Goal: Information Seeking & Learning: Learn about a topic

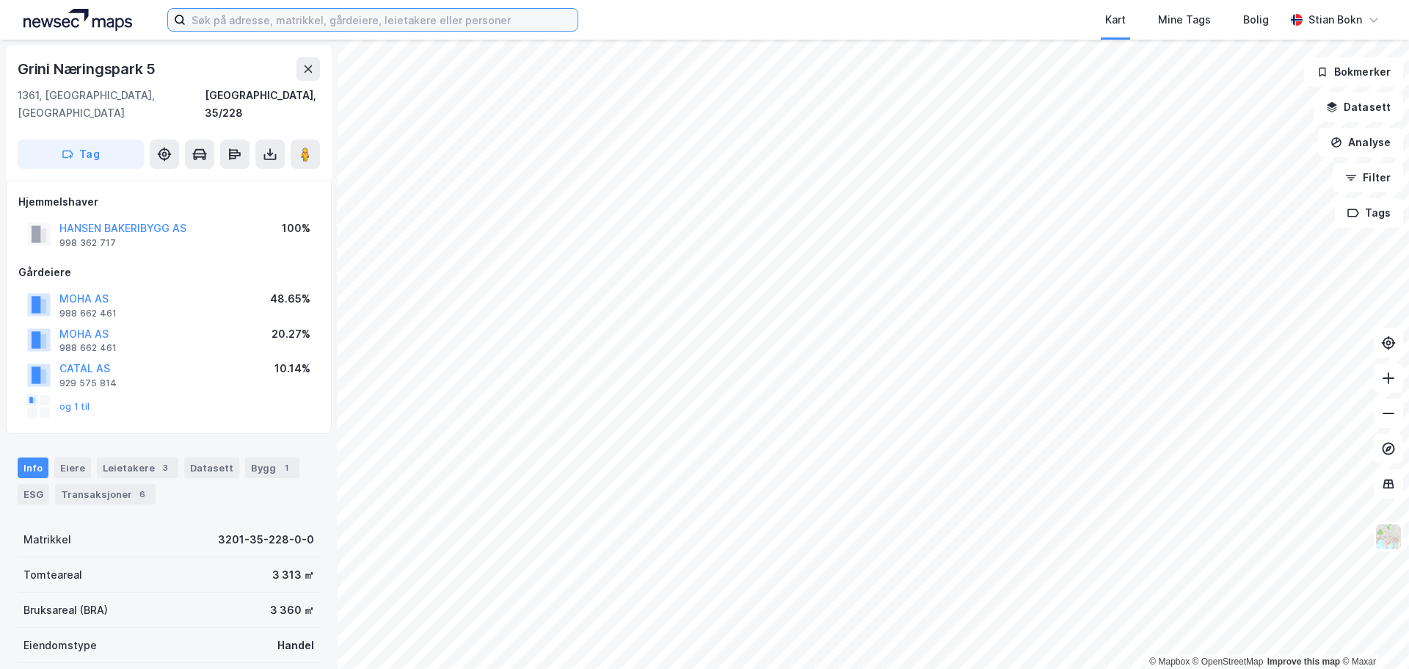
click at [223, 17] on input at bounding box center [382, 20] width 392 height 22
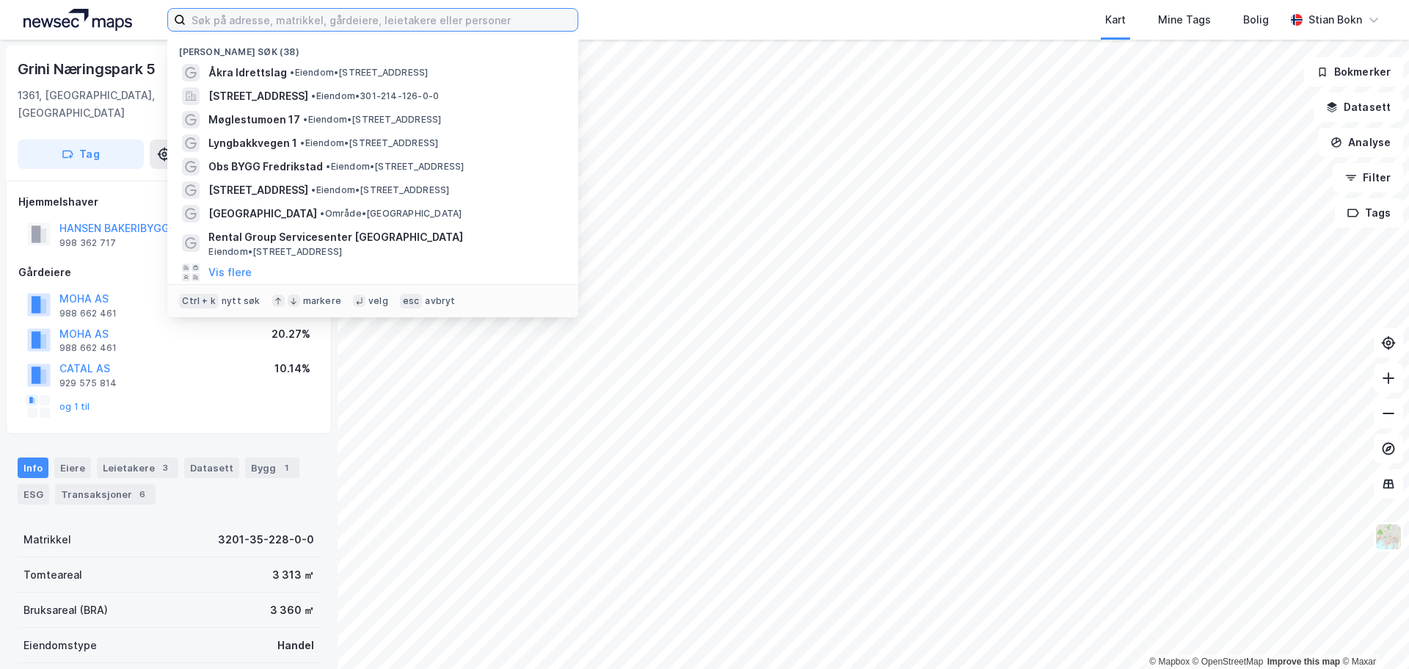
paste input "Jærveien 338"
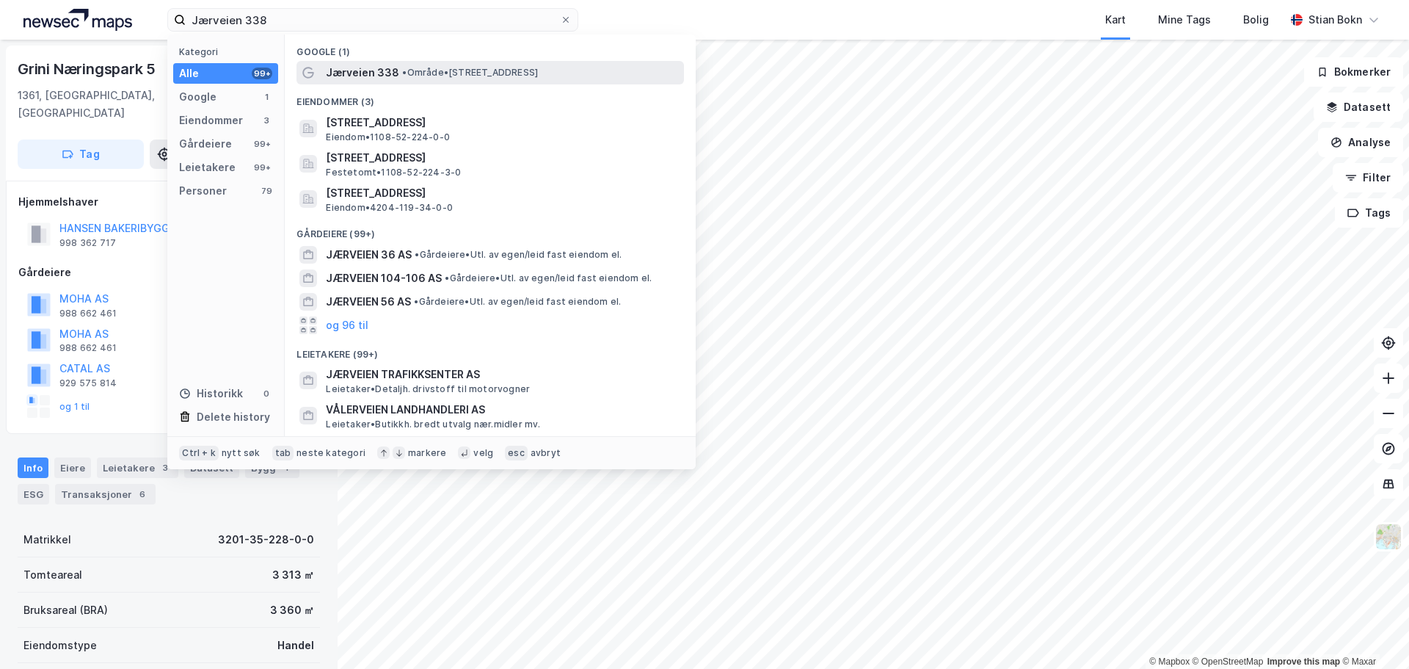
click at [370, 70] on span "Jærveien 338" at bounding box center [362, 73] width 73 height 18
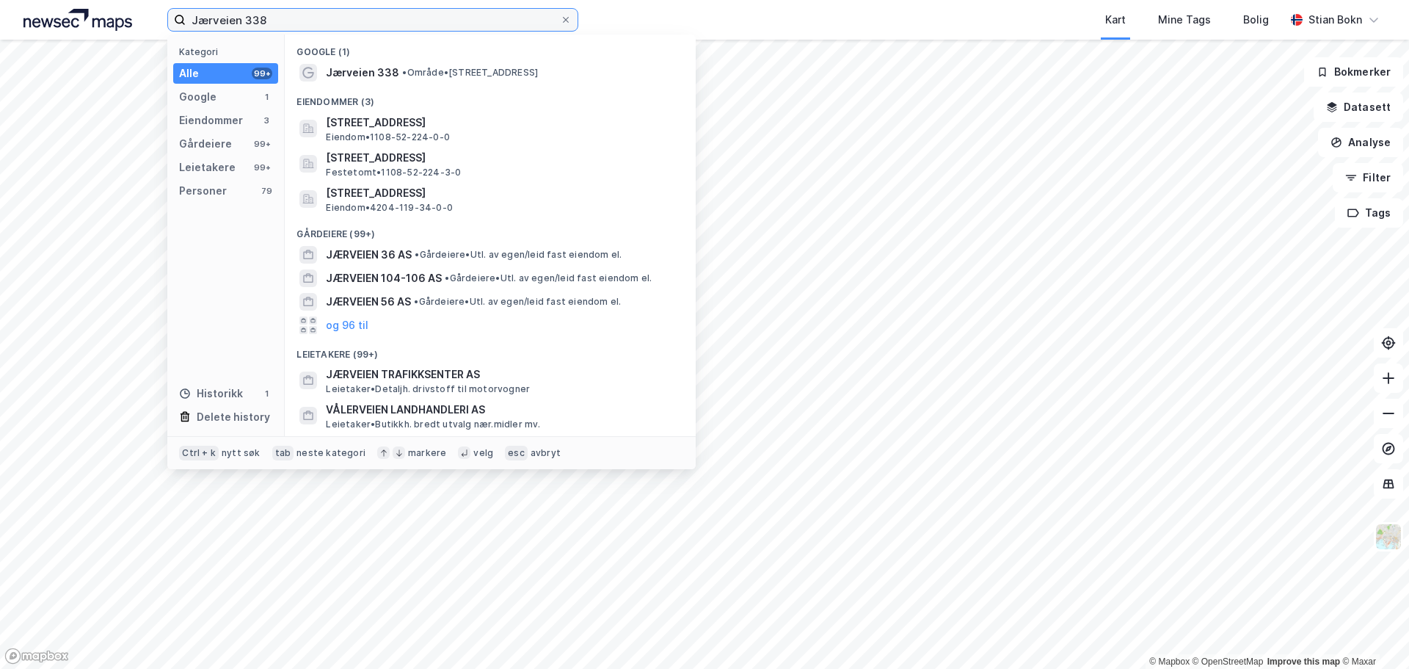
click at [341, 29] on input "Jærveien 338" at bounding box center [373, 20] width 374 height 22
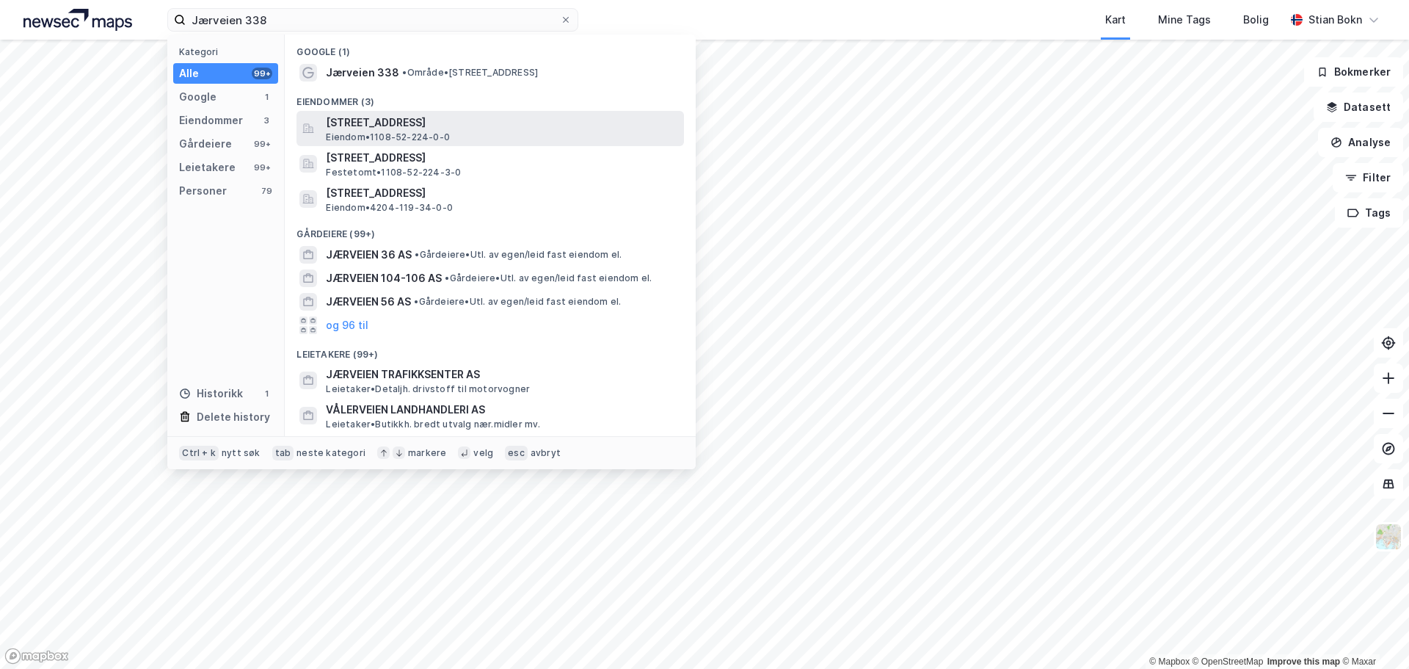
click at [396, 123] on span "[STREET_ADDRESS]" at bounding box center [502, 123] width 352 height 18
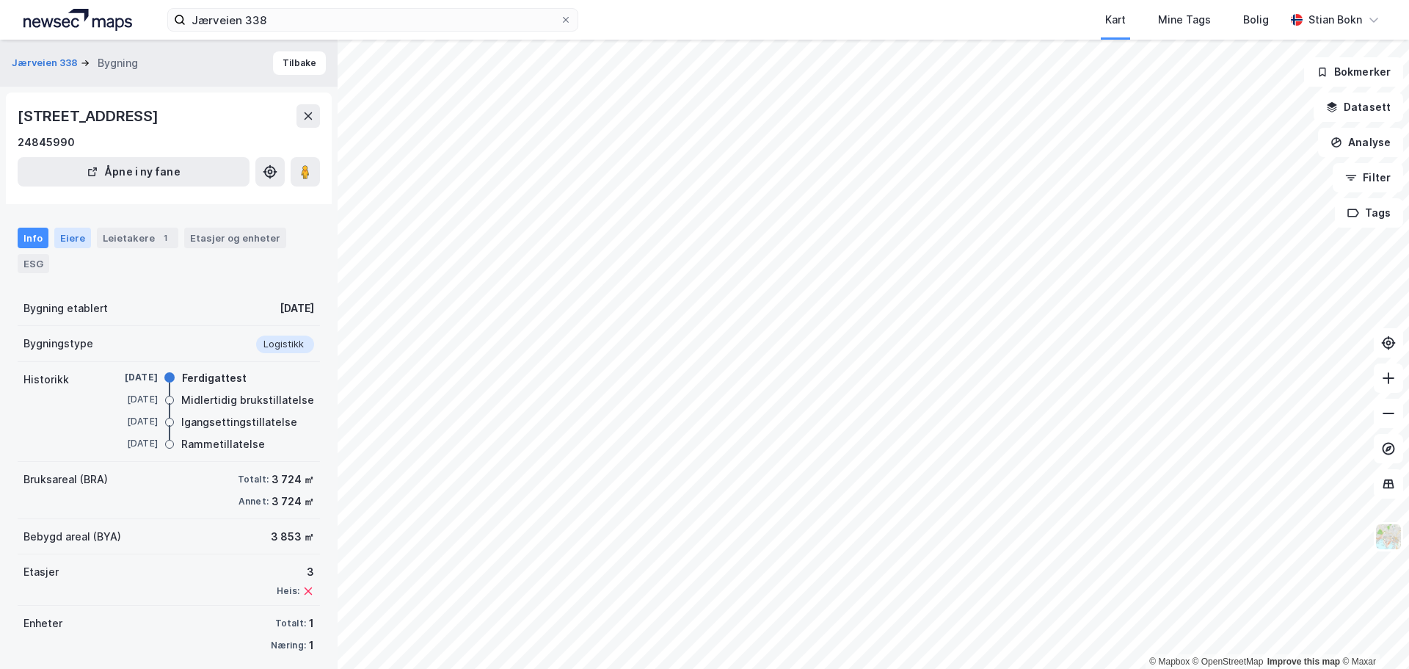
click at [69, 239] on div "Eiere" at bounding box center [72, 238] width 37 height 21
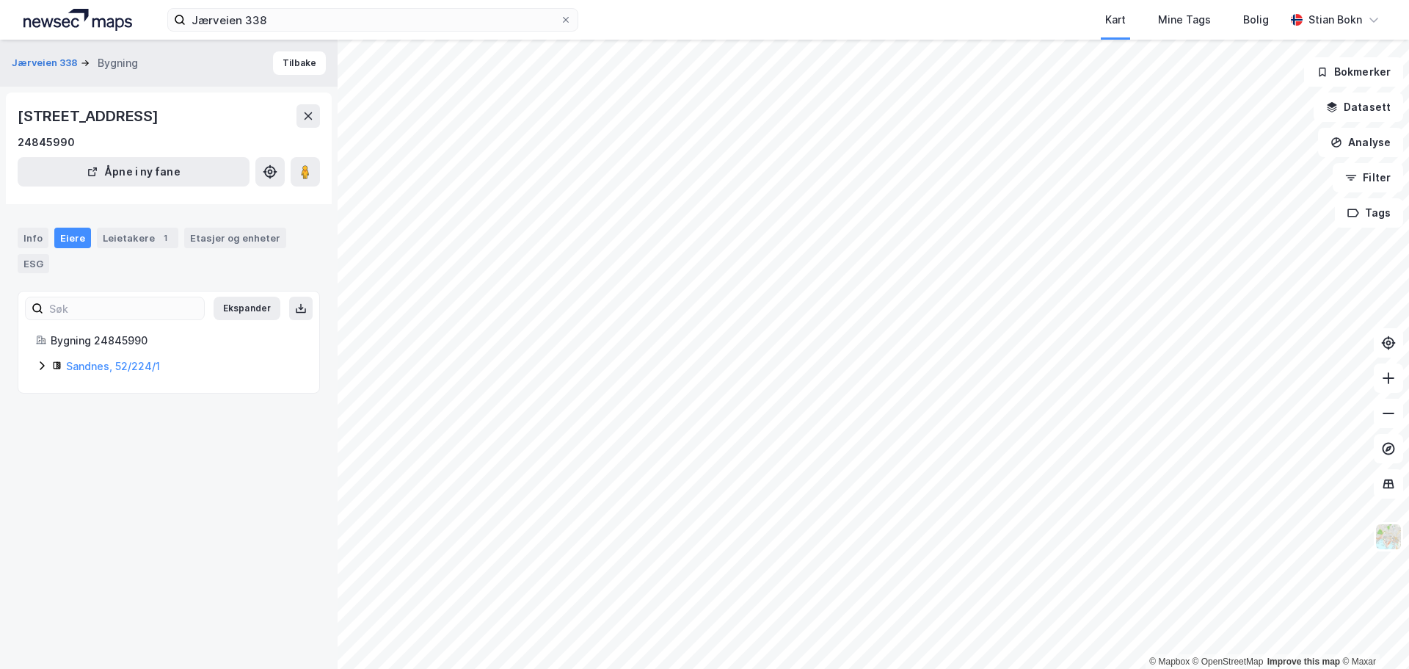
click at [43, 368] on icon at bounding box center [42, 366] width 12 height 12
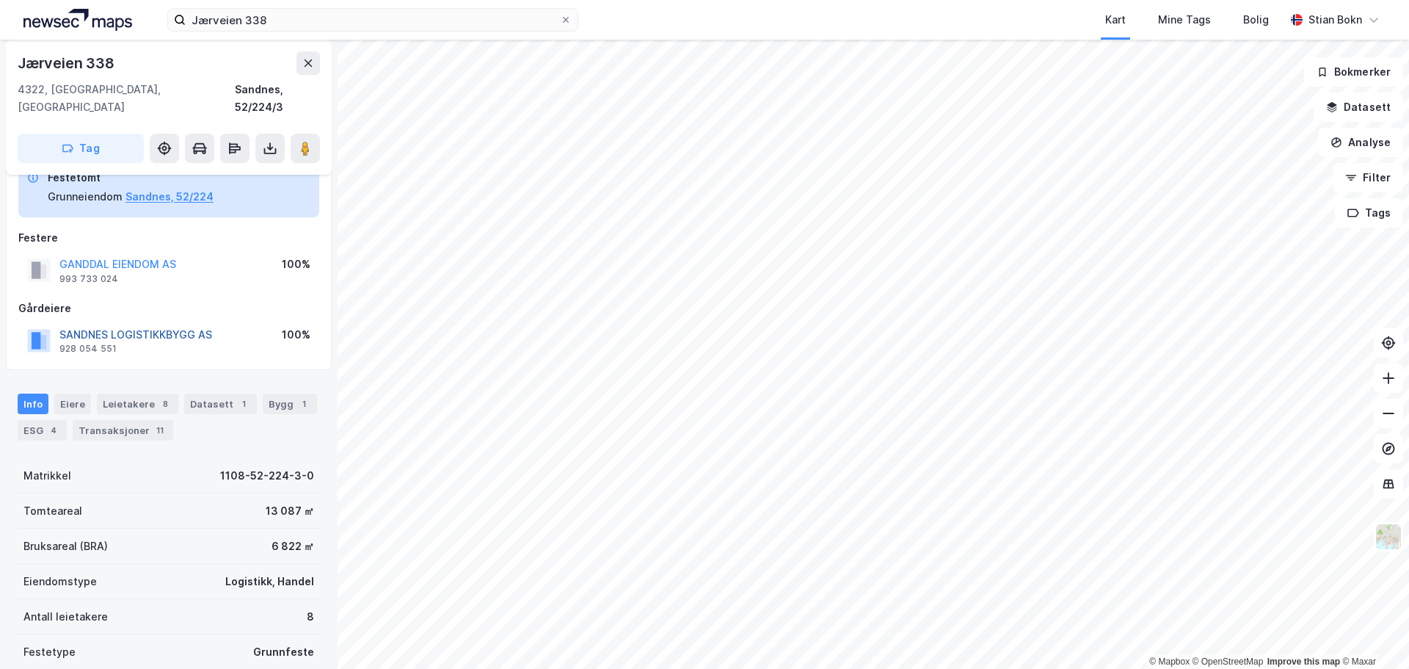
scroll to position [20, 0]
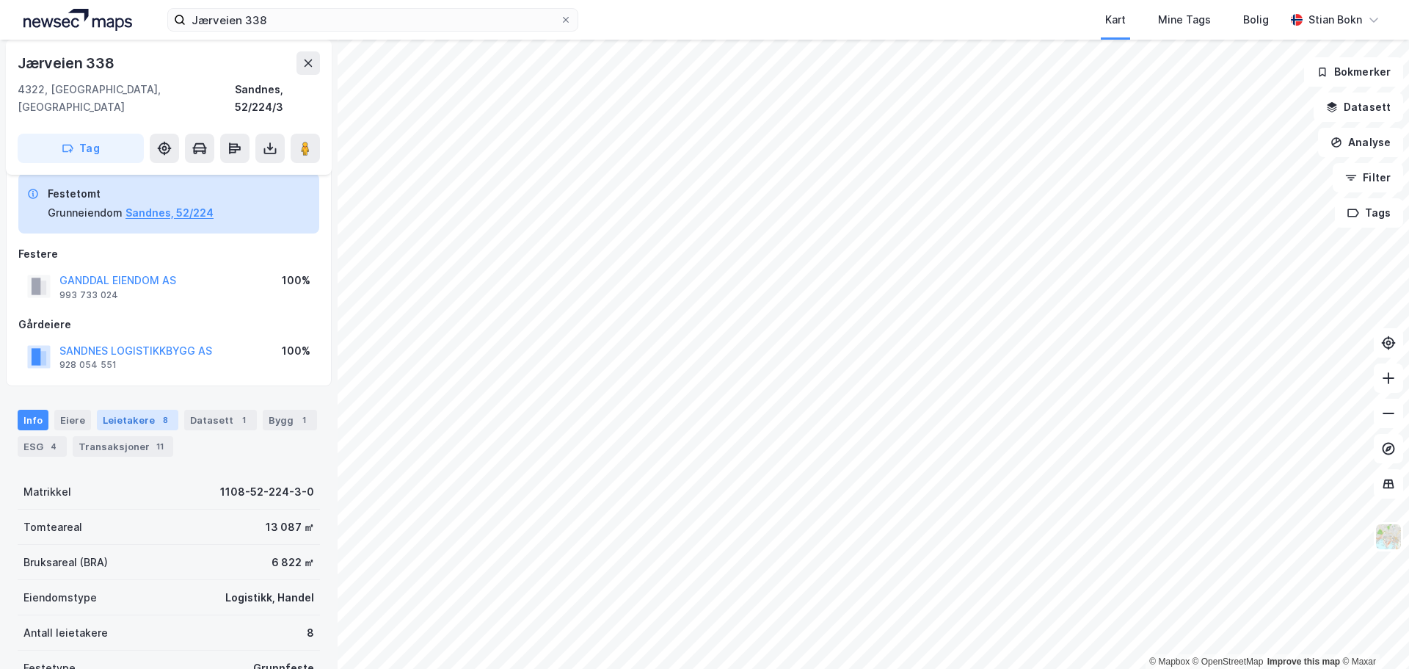
click at [130, 410] on div "Leietakere 8" at bounding box center [137, 420] width 81 height 21
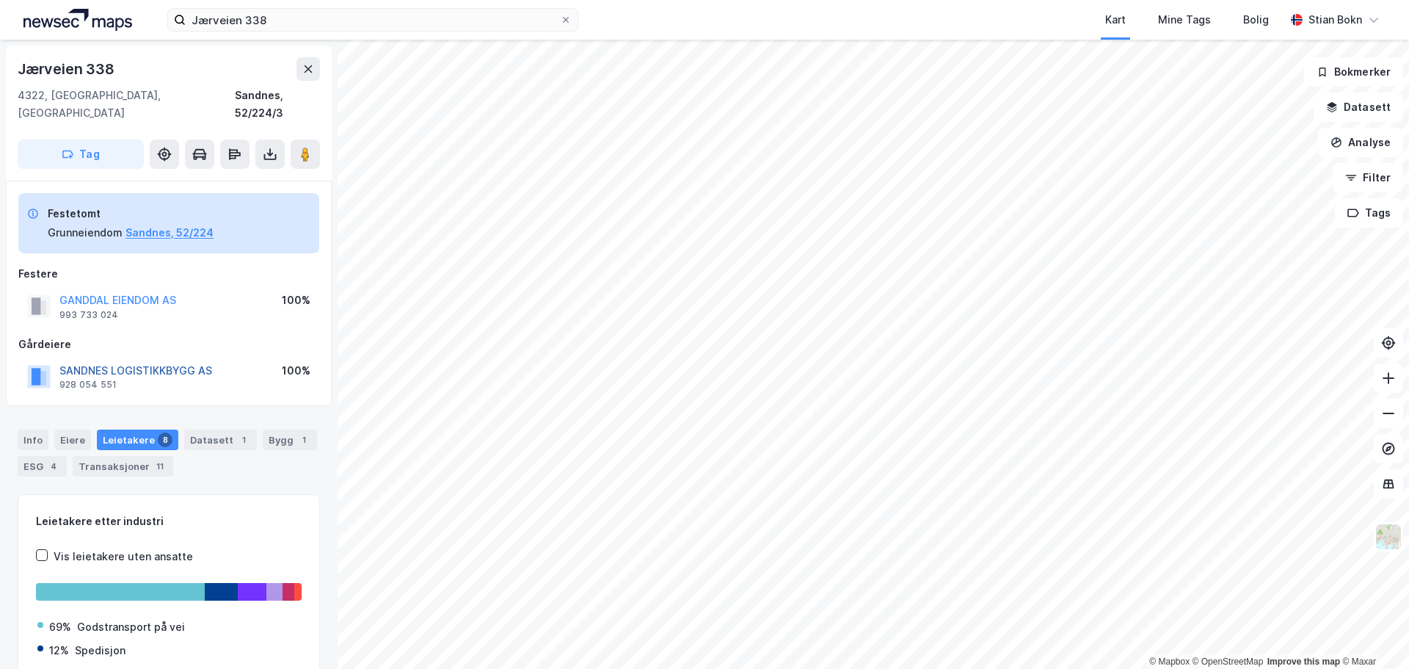
click at [0, 0] on button "SANDNES LOGISTIKKBYGG AS" at bounding box center [0, 0] width 0 height 0
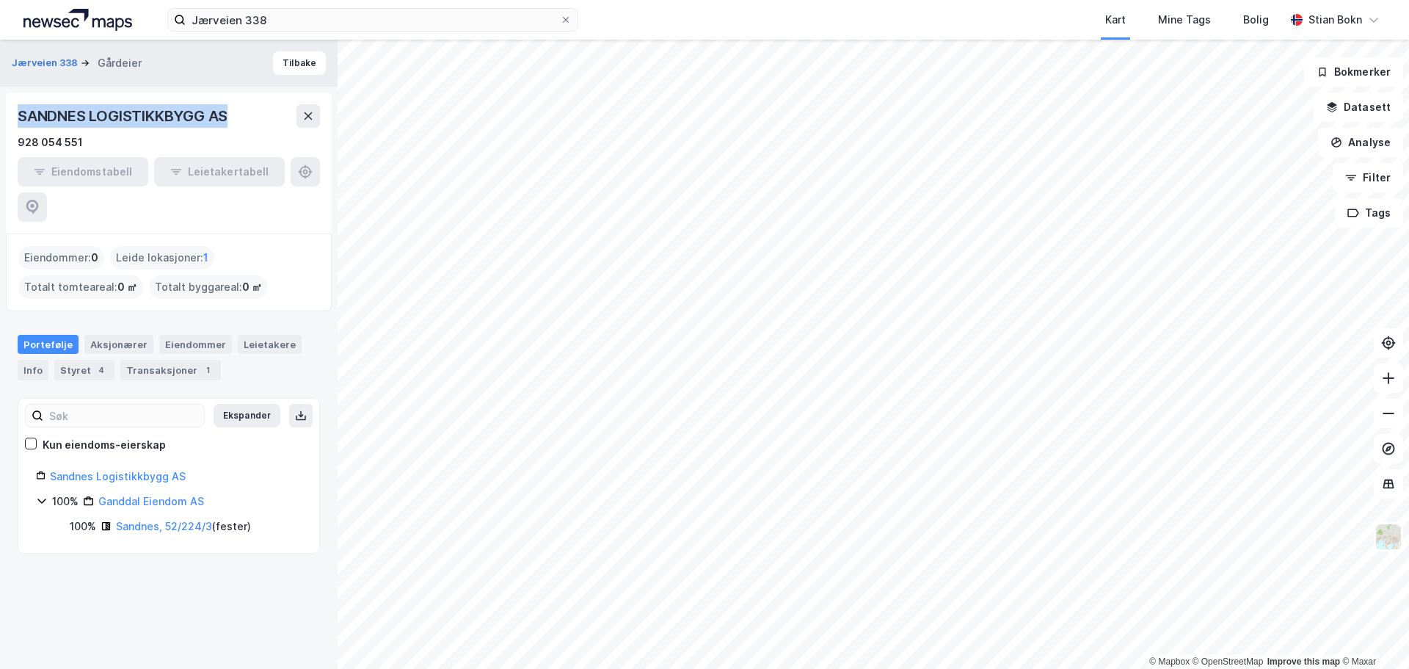
drag, startPoint x: 233, startPoint y: 111, endPoint x: 21, endPoint y: 117, distance: 212.9
click at [21, 118] on div "SANDNES LOGISTIKKBYGG AS" at bounding box center [124, 115] width 213 height 23
copy div "SANDNES LOGISTIKKBYGG AS"
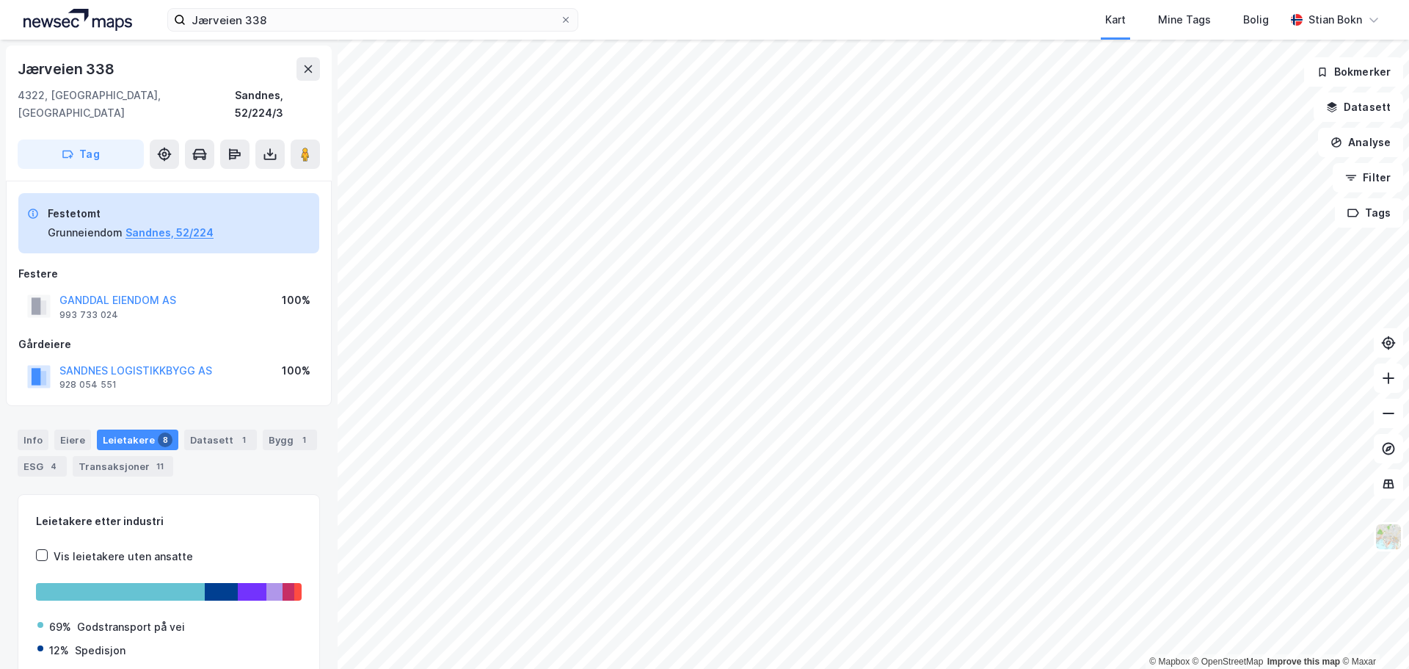
scroll to position [1, 0]
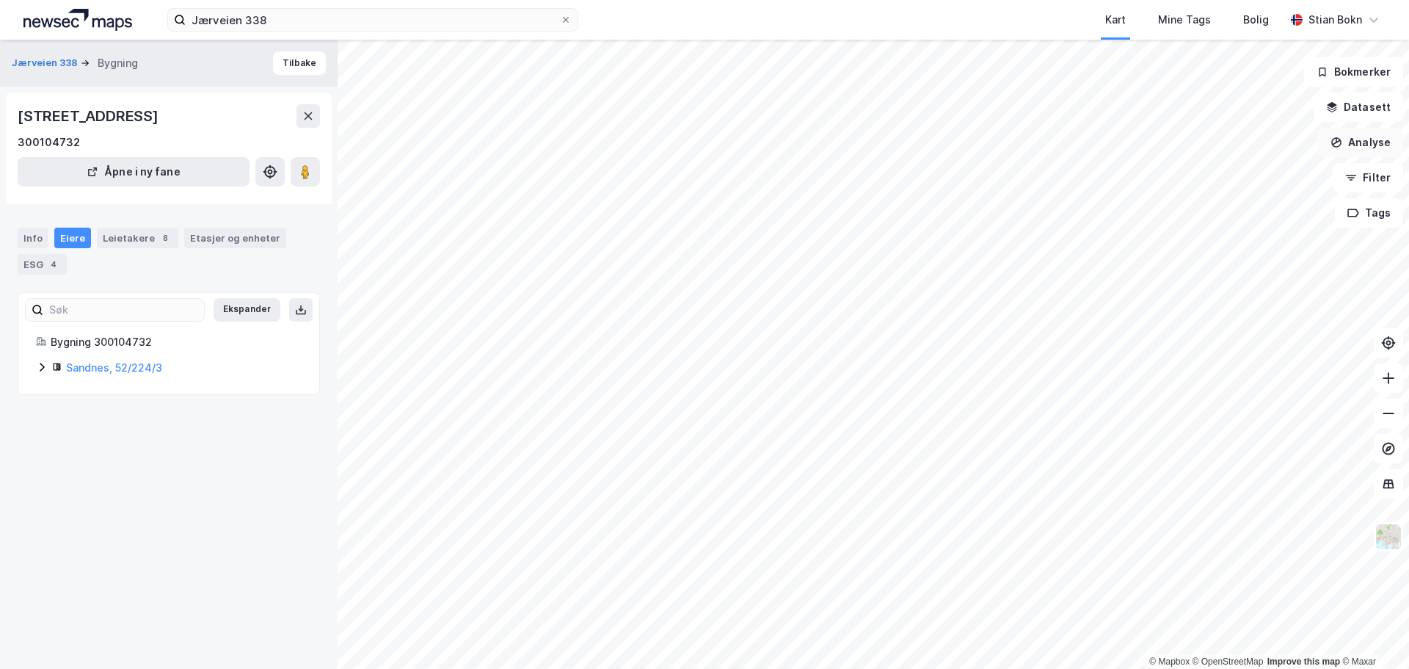
click at [1367, 137] on button "Analyse" at bounding box center [1360, 142] width 85 height 29
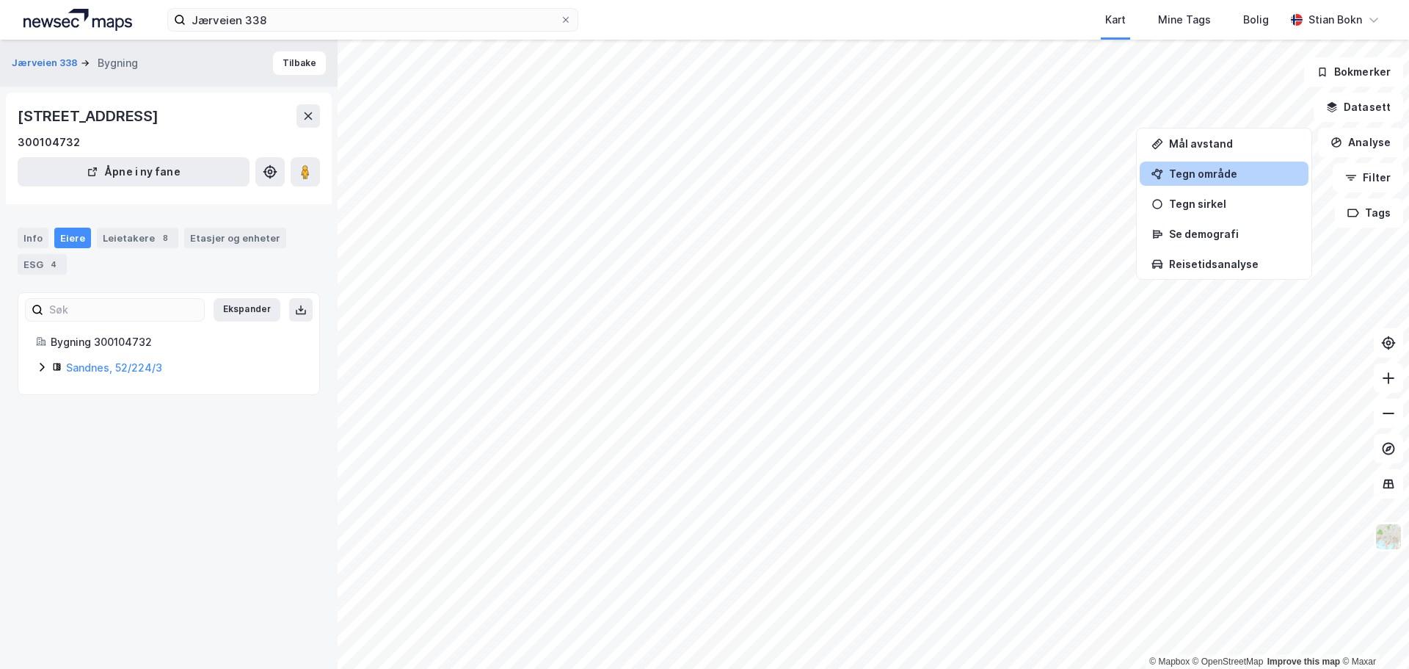
click at [1236, 168] on div "Tegn område" at bounding box center [1233, 173] width 128 height 12
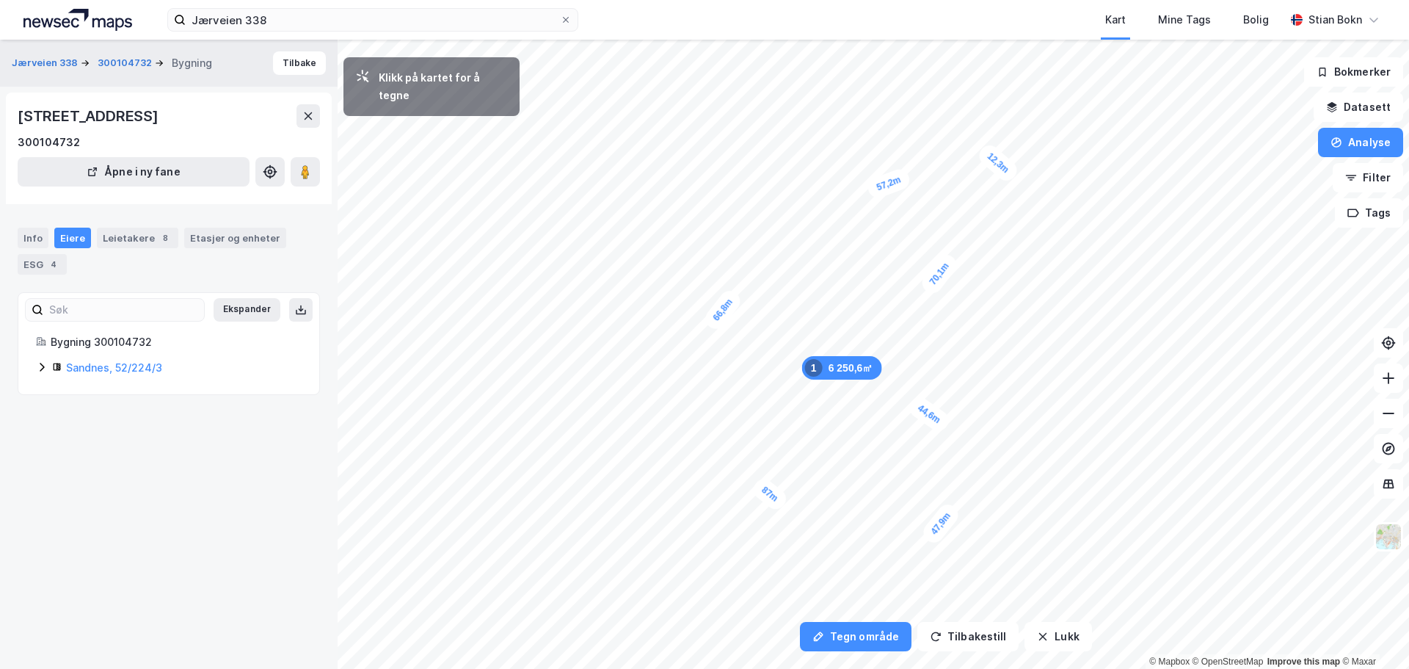
click at [865, 369] on div "6 250,6㎡ 1" at bounding box center [842, 367] width 80 height 23
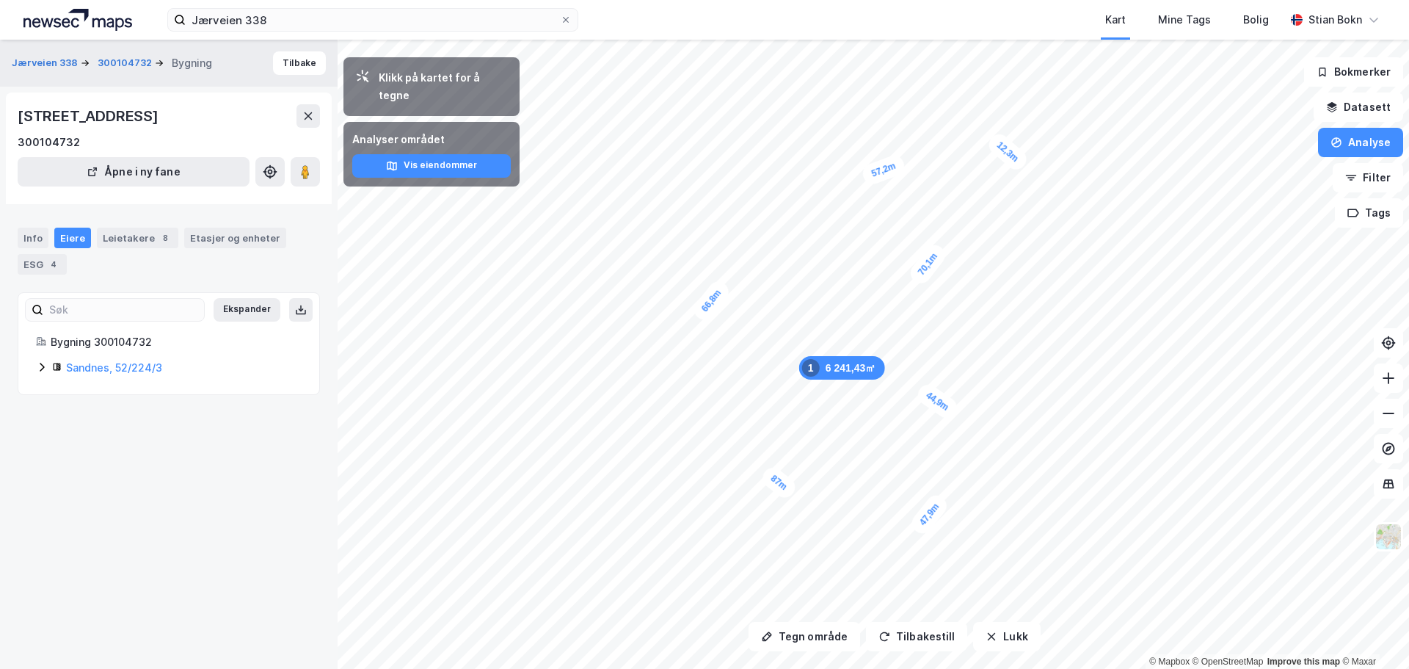
click at [43, 366] on icon at bounding box center [42, 367] width 12 height 12
click at [87, 421] on div "100% Ganddal Eiendom AS" at bounding box center [186, 418] width 230 height 18
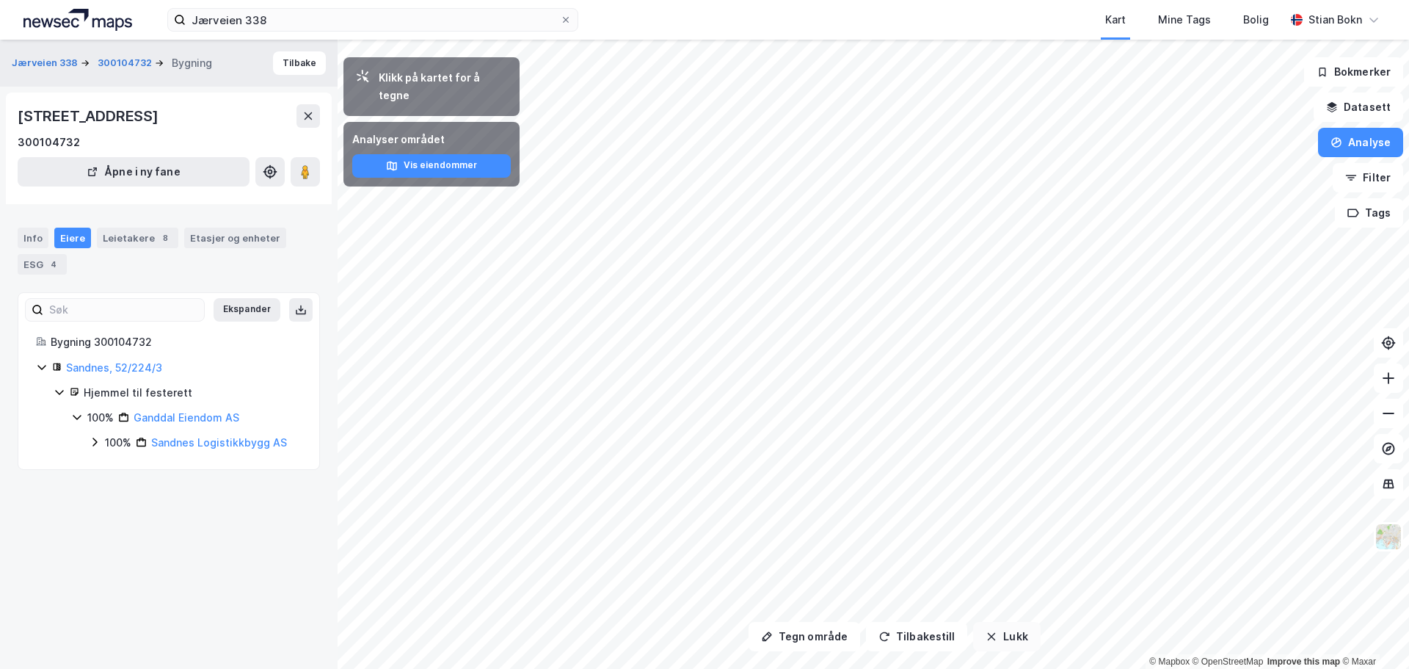
click at [1011, 650] on button "Lukk" at bounding box center [1006, 636] width 67 height 29
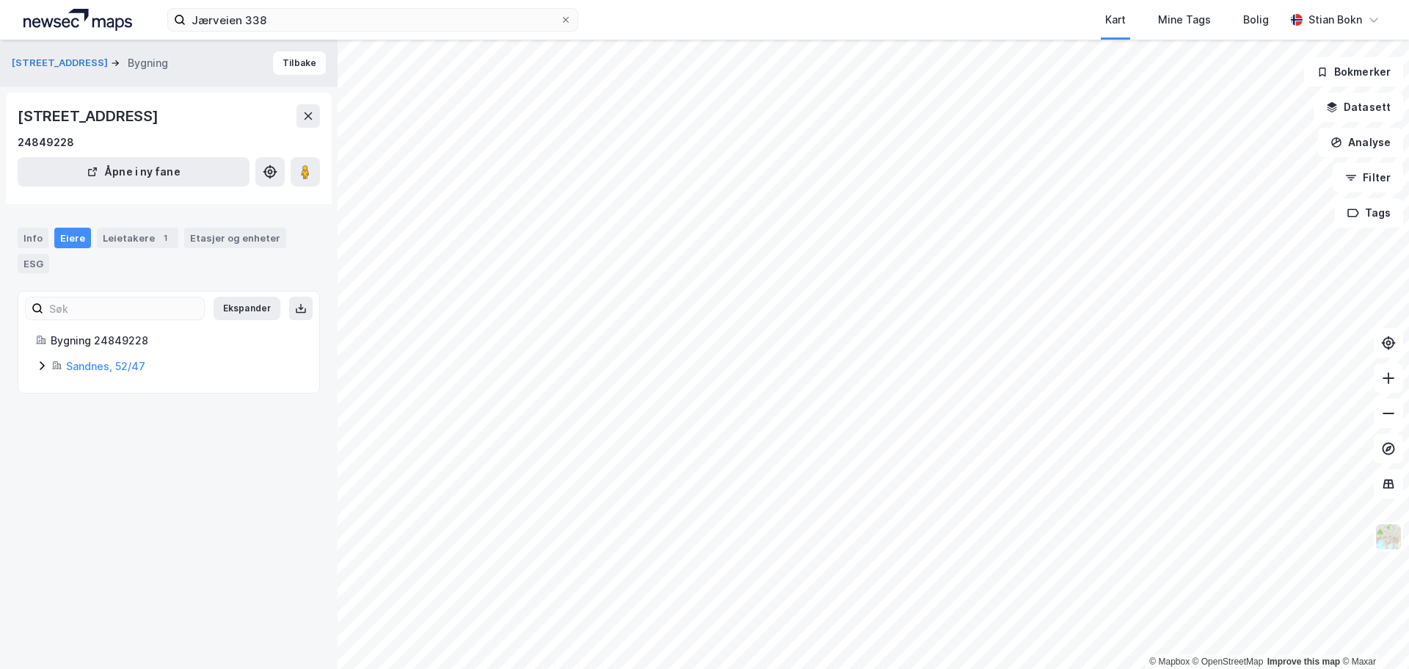
click at [40, 365] on icon at bounding box center [42, 366] width 12 height 12
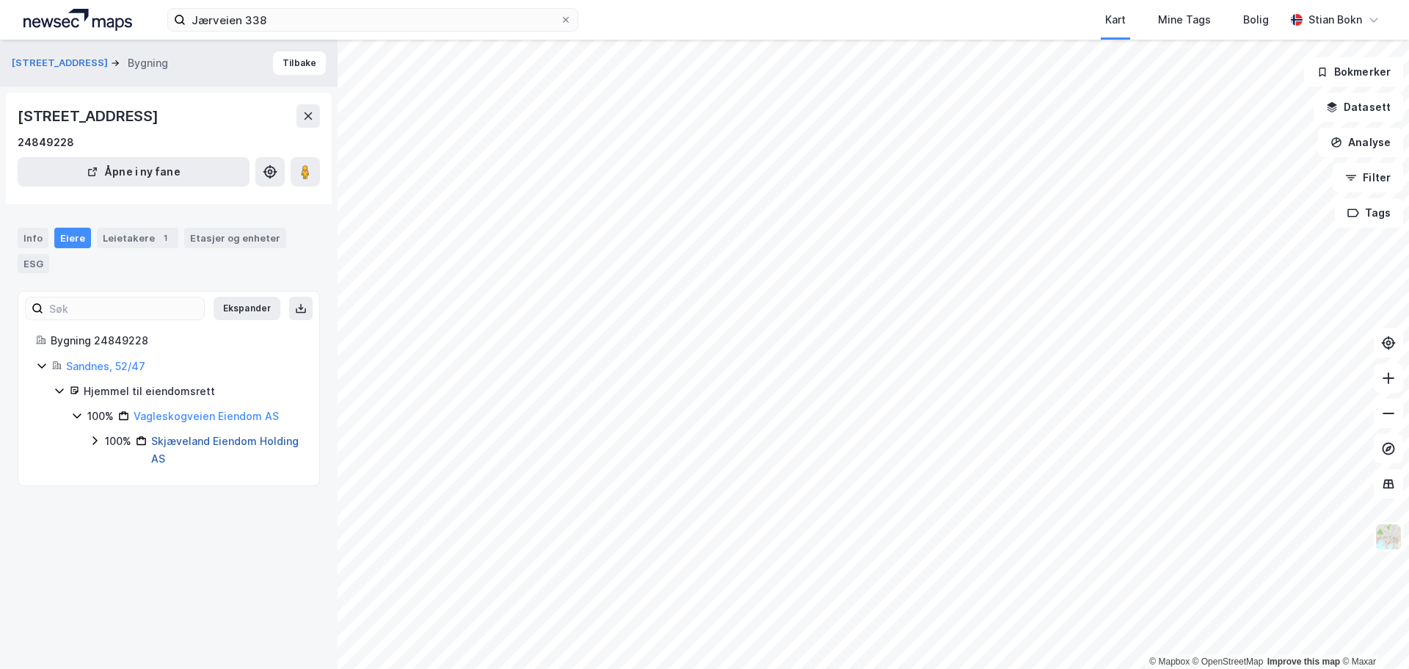
click at [178, 440] on link "Skjæveland Eiendom Holding AS" at bounding box center [225, 450] width 148 height 30
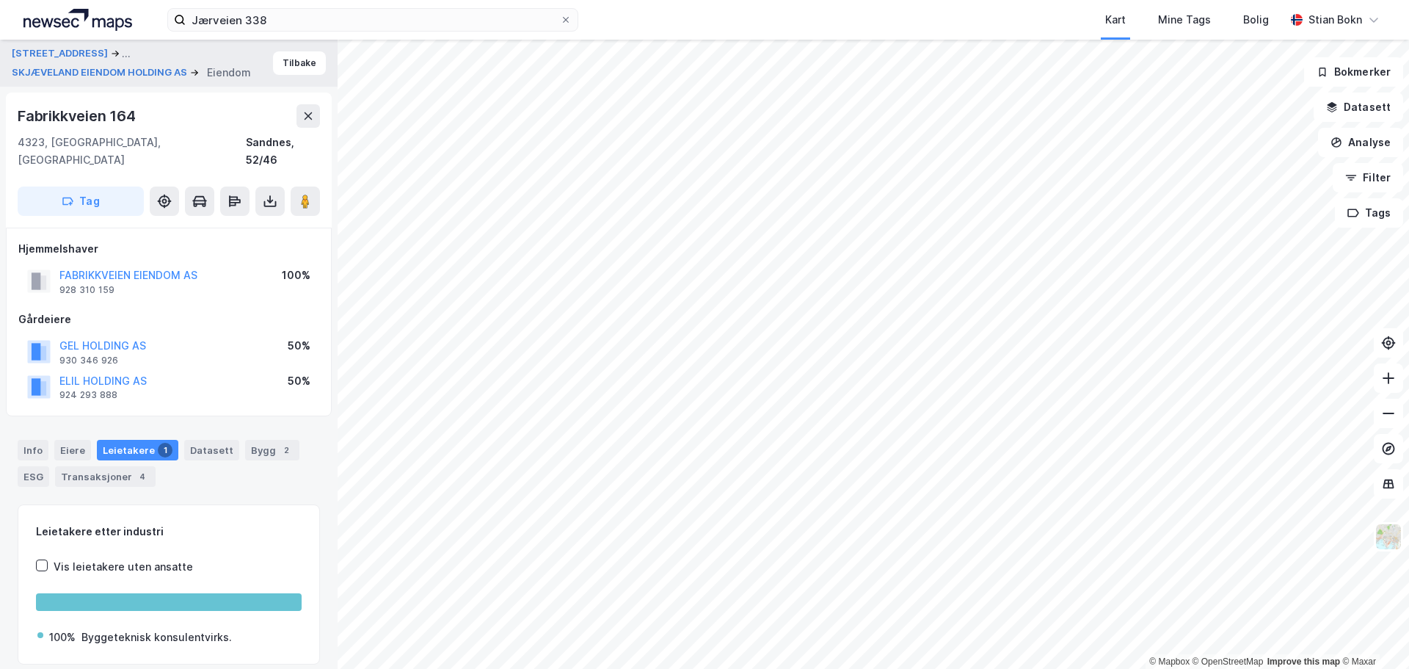
scroll to position [1, 0]
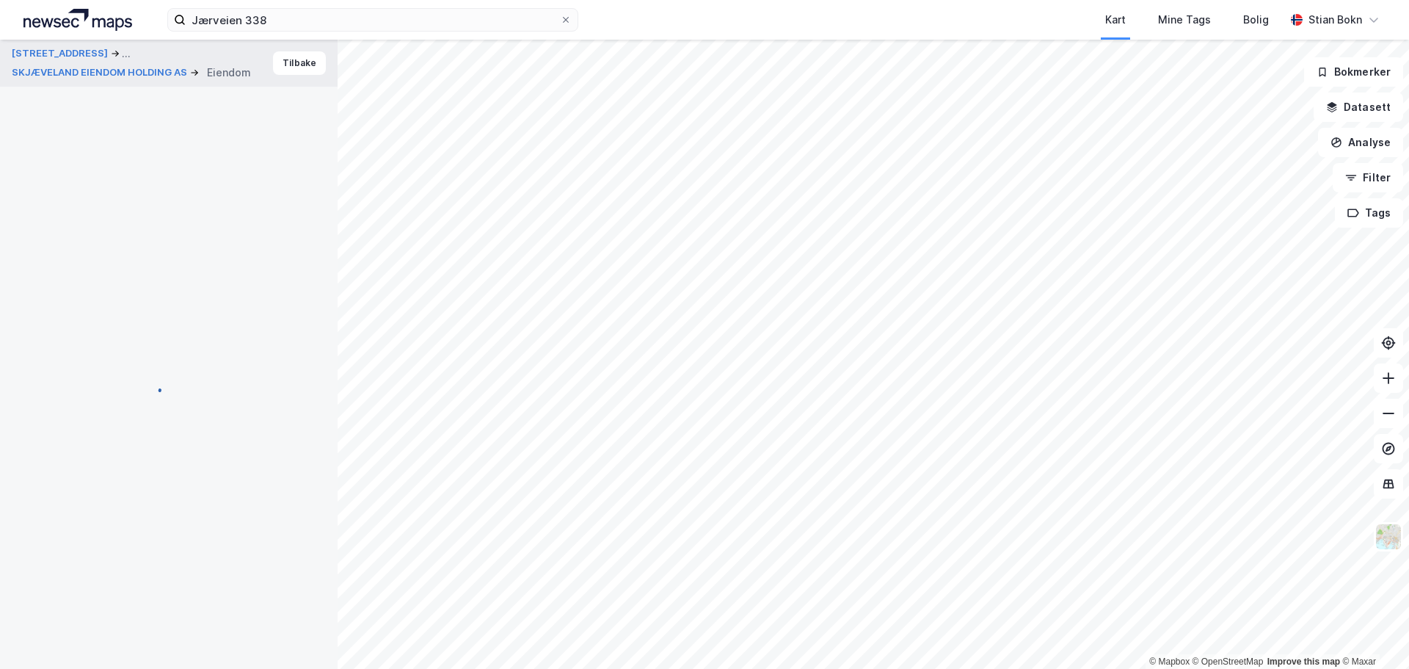
scroll to position [1, 0]
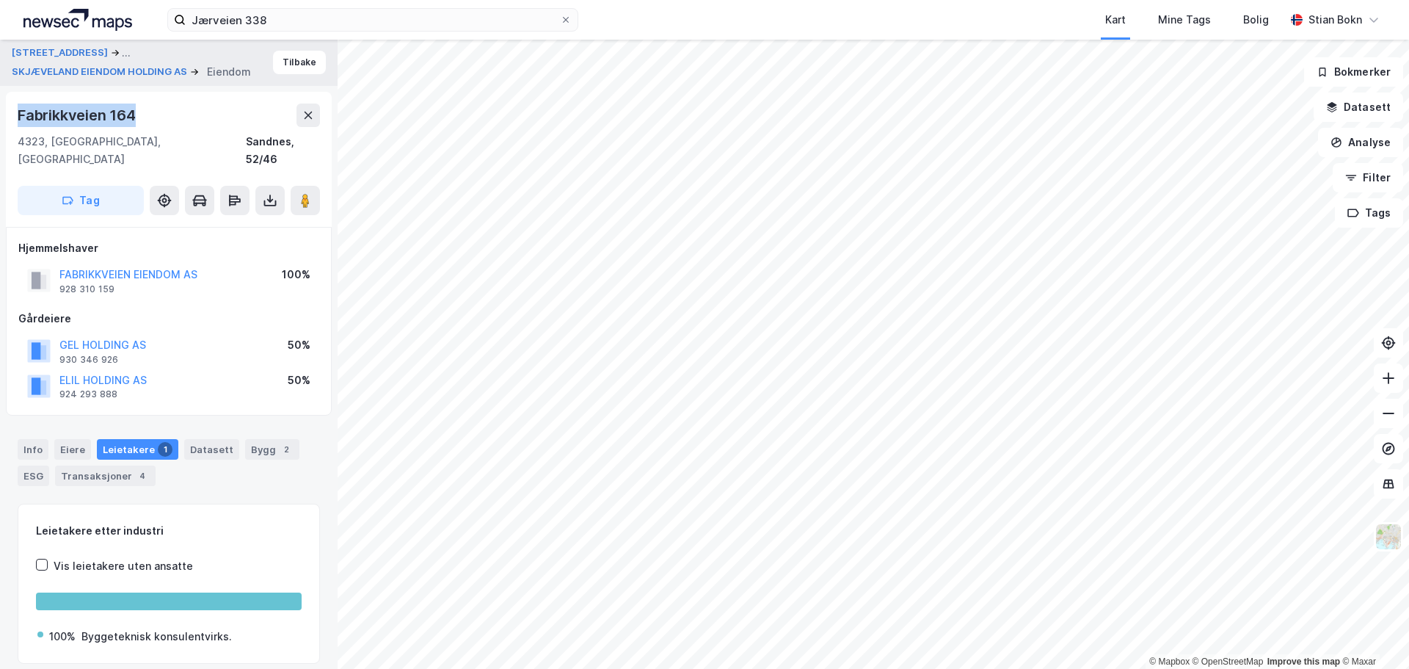
drag, startPoint x: 138, startPoint y: 114, endPoint x: 0, endPoint y: 112, distance: 138.0
click at [0, 112] on div "[STREET_ADDRESS] ... SKJÆVELAND EIENDOM HOLDING AS Eiendom Tilbake [STREET_ADDR…" at bounding box center [169, 354] width 338 height 629
copy div "Fabrikkveien 164"
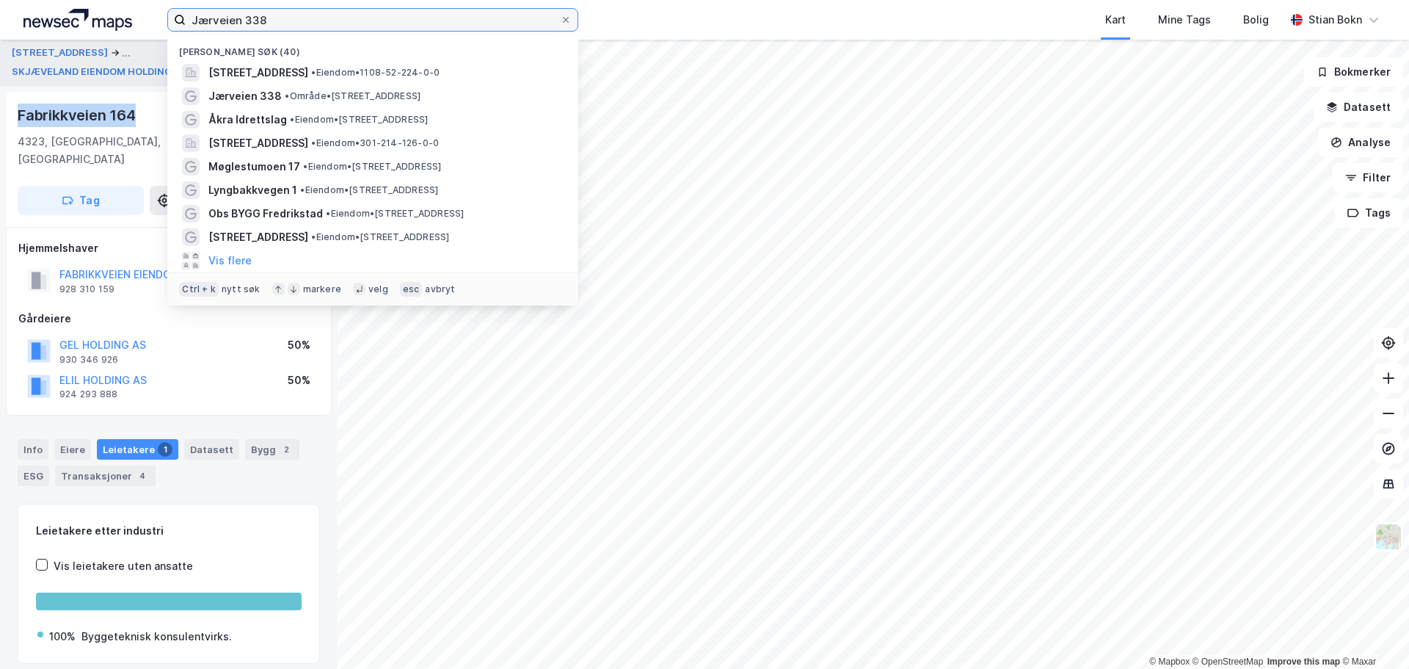
click at [244, 26] on input "Jærveien 338" at bounding box center [373, 20] width 374 height 22
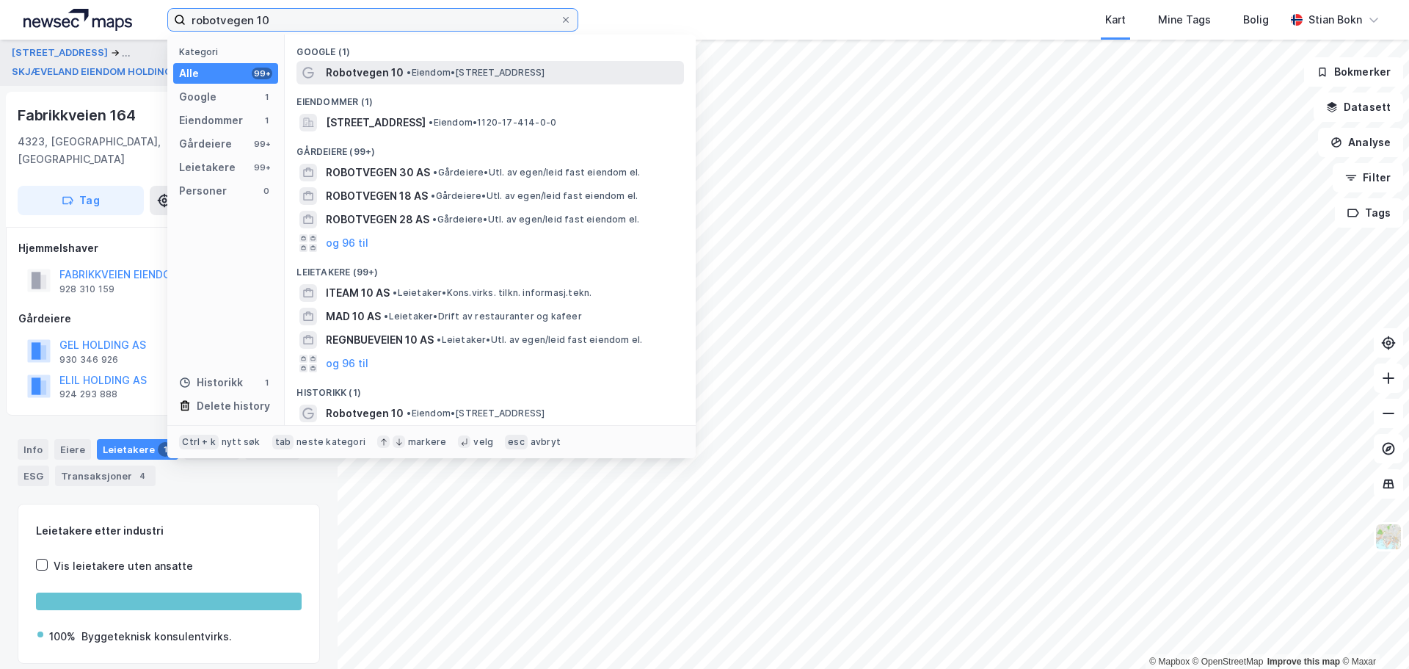
type input "robotvegen 10"
click at [462, 68] on span "• Eiendom • [STREET_ADDRESS]" at bounding box center [476, 73] width 138 height 12
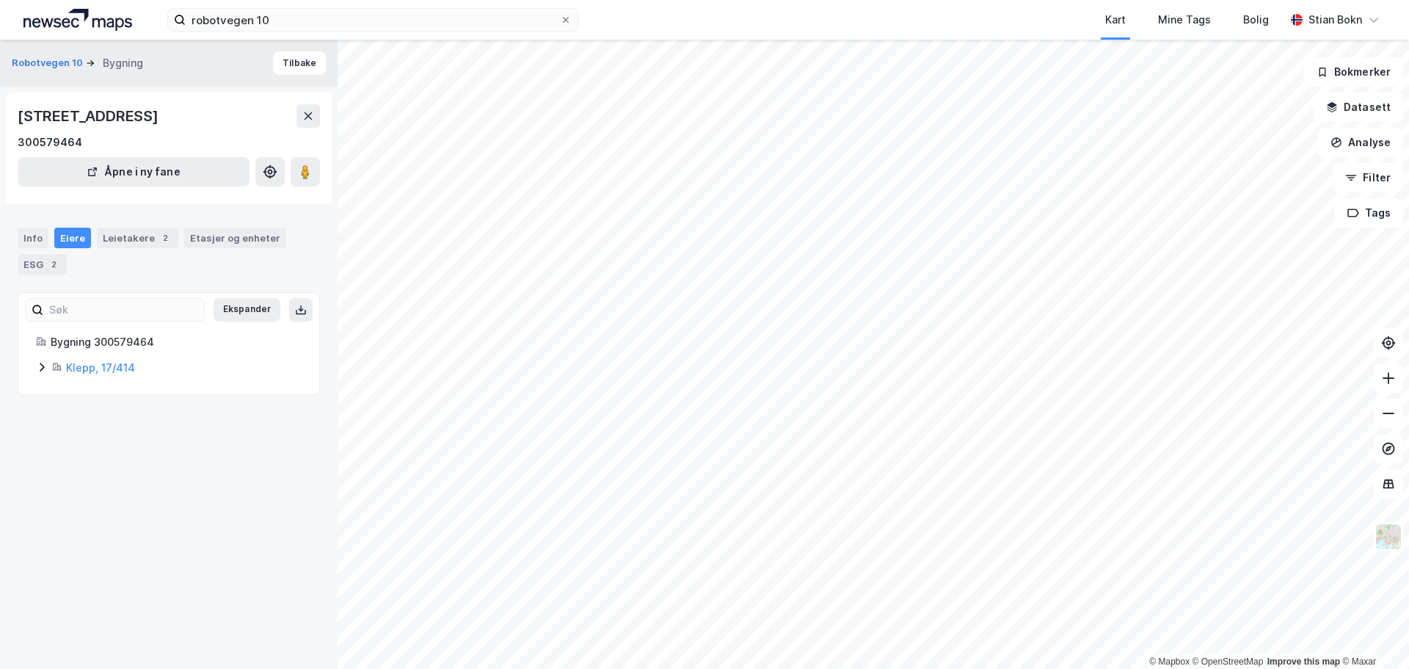
click at [43, 368] on icon at bounding box center [42, 367] width 4 height 9
click at [95, 439] on icon at bounding box center [94, 441] width 4 height 9
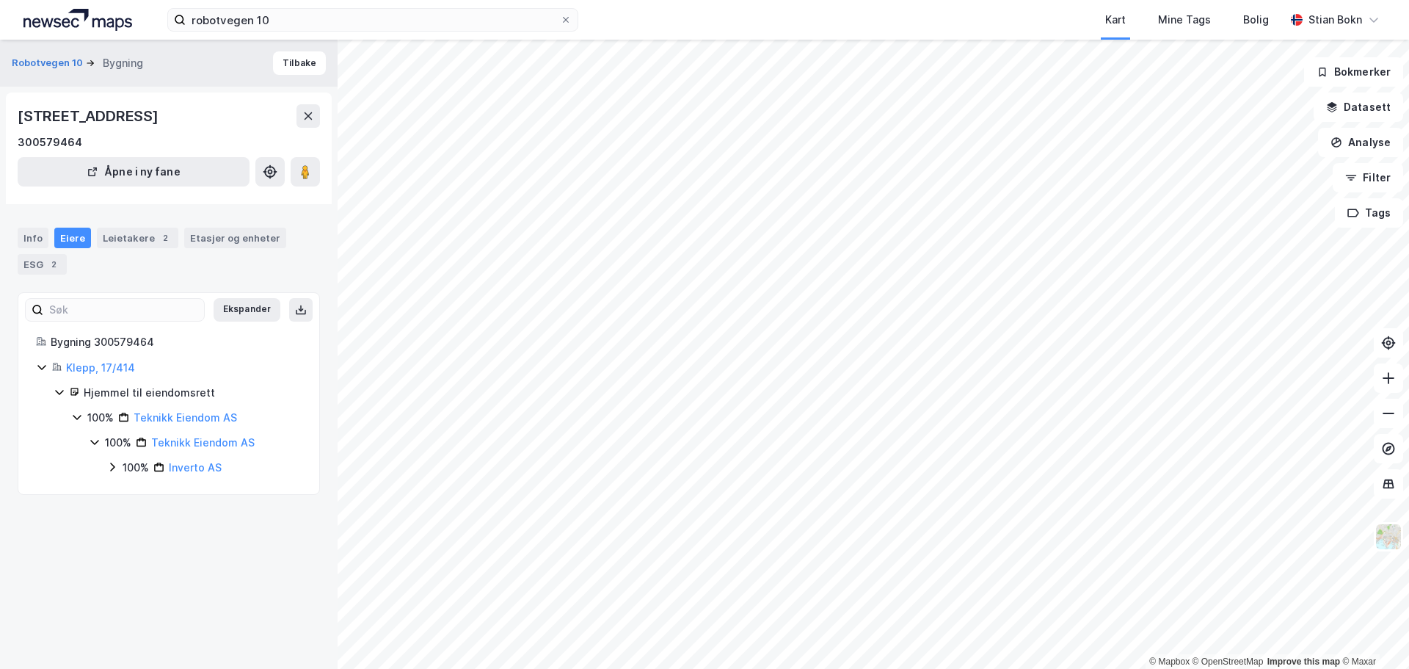
click at [111, 468] on icon at bounding box center [112, 467] width 12 height 12
